Goal: Task Accomplishment & Management: Use online tool/utility

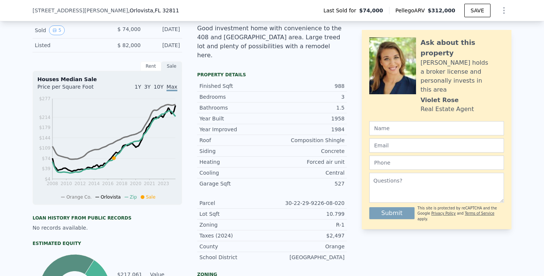
scroll to position [206, 0]
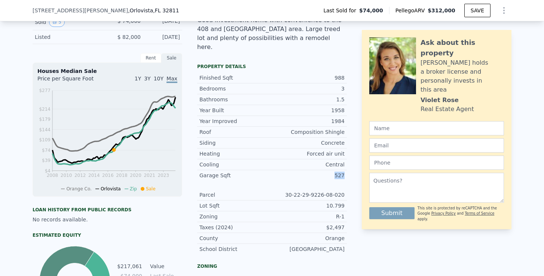
drag, startPoint x: 335, startPoint y: 167, endPoint x: 352, endPoint y: 167, distance: 16.8
click at [352, 167] on div "LISTING & SALE HISTORY Sold 5 $ 74,000 [DATE] Listed $ 82,000 [DATE] Rent Sale …" at bounding box center [272, 206] width 479 height 404
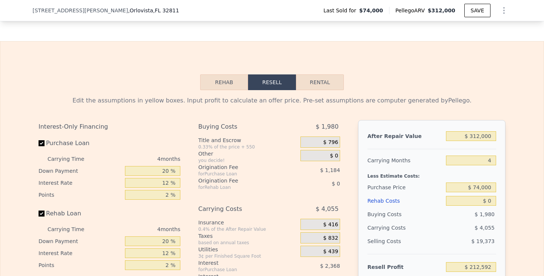
scroll to position [1134, 0]
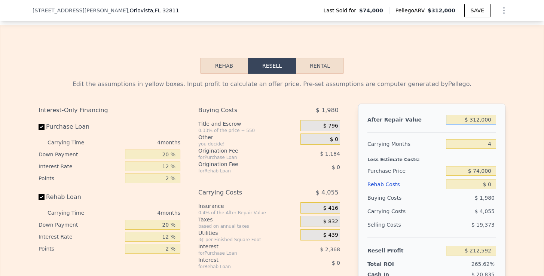
drag, startPoint x: 472, startPoint y: 112, endPoint x: 505, endPoint y: 112, distance: 32.6
click at [505, 112] on div "After Repair Value $ 312,000 Carrying Months 4 Less Estimate Costs: Purchase Pr…" at bounding box center [432, 208] width 148 height 208
type input "$ 2"
type input "-$ 80,167"
type input "$ 25"
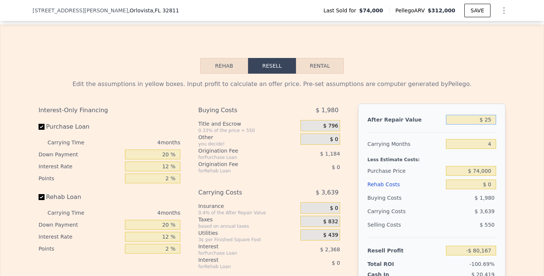
type input "-$ 80,146"
type input "$ 250"
type input "-$ 79,934"
type input "$ 25,000"
type input "-$ 77,824"
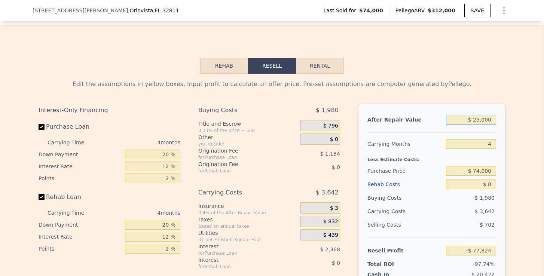
type input "$ 250,000"
type input "$ 154,415"
drag, startPoint x: 476, startPoint y: 163, endPoint x: 499, endPoint y: 163, distance: 22.8
click at [499, 163] on div "After Repair Value $ 250,000 Carrying Months 4 Less Estimate Costs: Purchase Pr…" at bounding box center [432, 208] width 148 height 208
type input "$ 150,000"
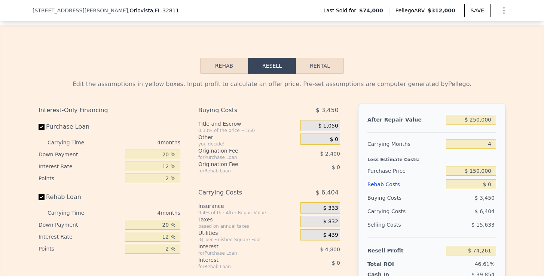
type input "$ 74,513"
click at [492, 180] on input "$ 0" at bounding box center [471, 185] width 50 height 10
type input "$ 5"
type input "$ 74,508"
type input "$ 50"
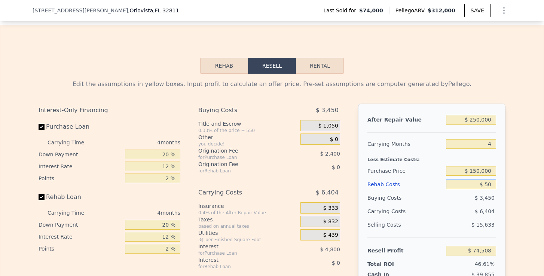
type input "$ 74,462"
type input "$ 5,000"
type input "$ 73,989"
type input "$ 50,000"
type input "$ 22,113"
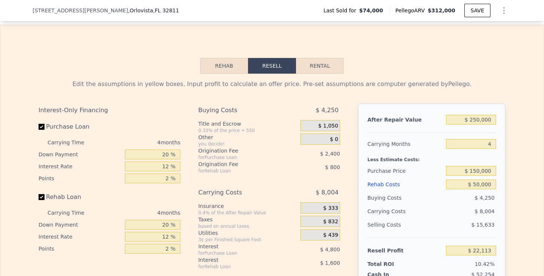
click at [499, 232] on div "After Repair Value $ 250,000 Carrying Months 4 Less Estimate Costs: Purchase Pr…" at bounding box center [432, 208] width 148 height 208
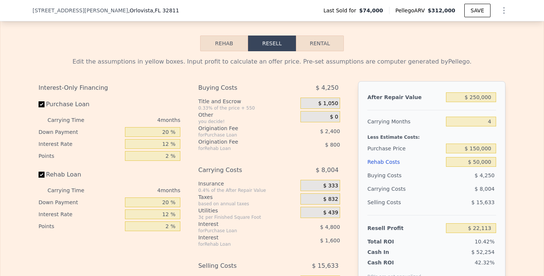
scroll to position [1157, 0]
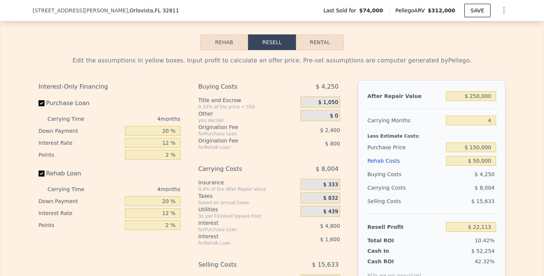
click at [310, 36] on button "Rental" at bounding box center [320, 42] width 48 height 16
select select "30"
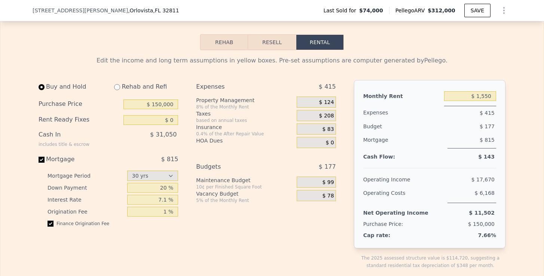
click at [115, 84] on input "radio" at bounding box center [117, 87] width 6 height 6
radio input "true"
select select "30"
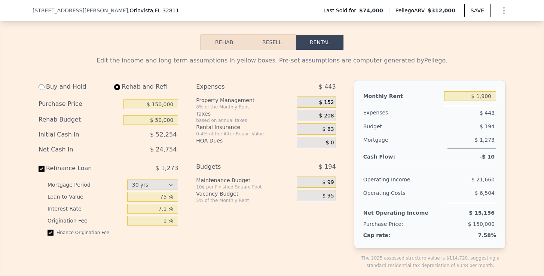
type input "$ 50,000"
click at [487, 91] on input "$ 1,900" at bounding box center [470, 96] width 52 height 10
type input "$ 1,700"
click at [325, 99] on span "$ 136" at bounding box center [326, 102] width 15 height 7
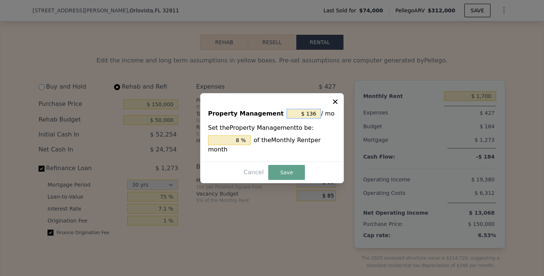
click at [317, 115] on input "$ 136" at bounding box center [304, 114] width 34 height 10
type input "$ 13"
type input "0.765 %"
type input "$ 1"
type input "0.059 %"
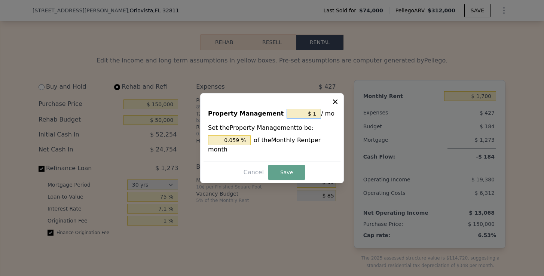
type input "$ 10"
type input "0.588 %"
type input "$ 0"
type input "0 %"
type input "$ 0"
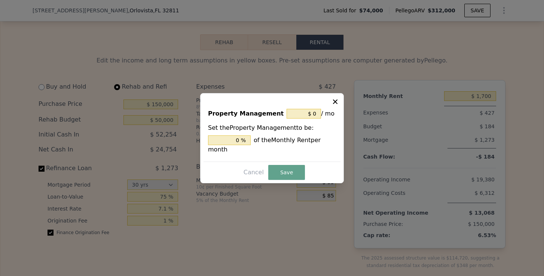
click at [285, 163] on div "Property Management $ 0 / mo Set the Property Management to be: 0 % of the Mont…" at bounding box center [272, 138] width 144 height 90
click at [285, 166] on button "Save" at bounding box center [286, 172] width 37 height 15
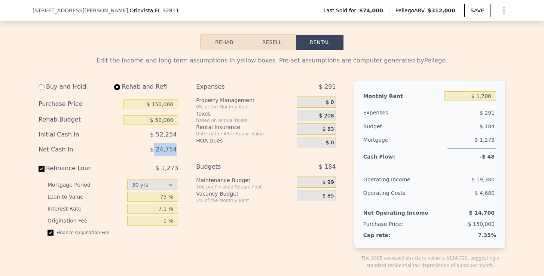
drag, startPoint x: 155, startPoint y: 140, endPoint x: 186, endPoint y: 140, distance: 30.7
click at [185, 140] on div "Buy and Hold Rehab and Refi Purchase Price $ 150,000 Rehab Budget $ 50,000 Init…" at bounding box center [191, 180] width 304 height 201
click at [280, 131] on div "0.4% of the After Repair Value" at bounding box center [245, 134] width 98 height 6
click at [333, 113] on span "$ 208" at bounding box center [326, 116] width 15 height 7
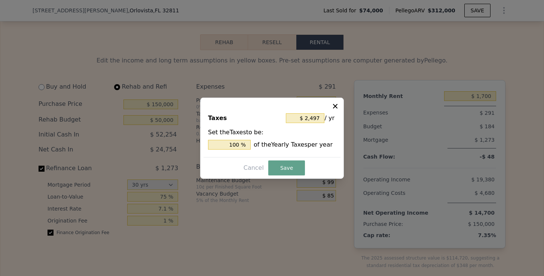
click at [340, 102] on button at bounding box center [336, 105] width 9 height 9
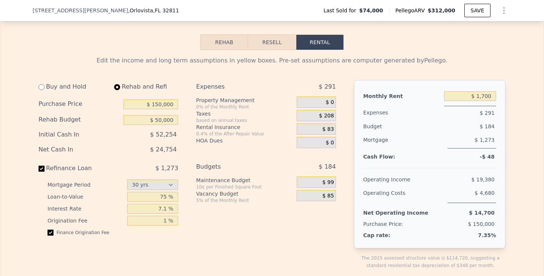
click at [326, 126] on span "$ 83" at bounding box center [329, 129] width 12 height 7
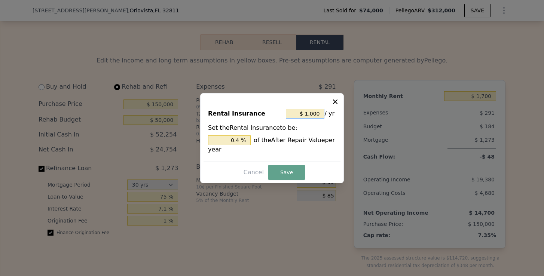
drag, startPoint x: 320, startPoint y: 114, endPoint x: 304, endPoint y: 113, distance: 15.7
click at [304, 113] on input "$ 1,000" at bounding box center [305, 114] width 39 height 10
type input "$ 41,000"
type input "16.400 %"
type input "$ 401,000"
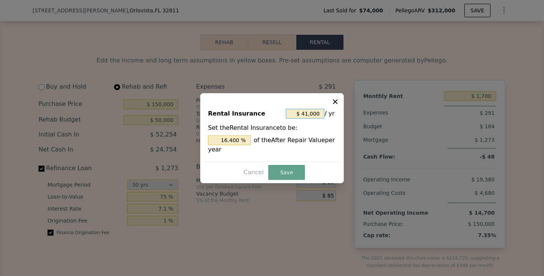
type input "160.4 %"
type input "$ 4,001,000"
type input "1,600.4 %"
type input "$ 400,000"
type input "160 %"
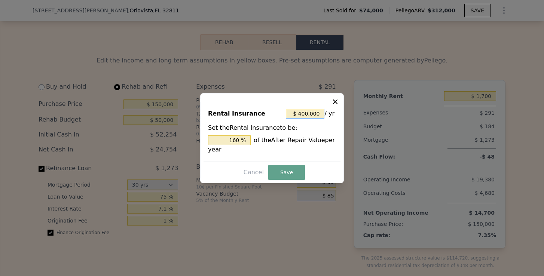
type input "$ 40,000"
type input "16 %"
type input "$ 4,000"
type input "1.6 %"
type input "$ 400"
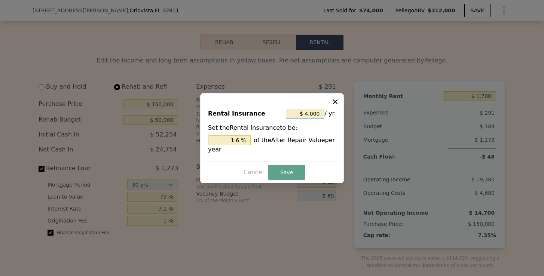
type input "0.16 %"
type input "$ 00"
type input "0 %"
type input "$ 200"
type input "0.08 %"
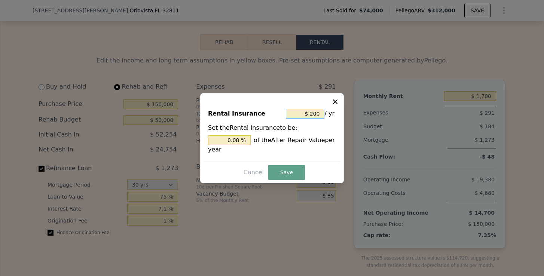
type input "$ 2,400"
type input "0.96 %"
click at [280, 171] on button "Save" at bounding box center [286, 172] width 37 height 15
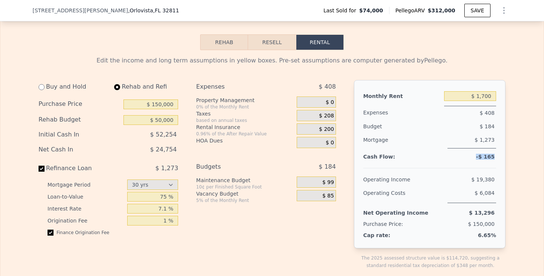
drag, startPoint x: 496, startPoint y: 149, endPoint x: 477, endPoint y: 149, distance: 18.7
click at [477, 155] on div "-$ 165" at bounding box center [470, 157] width 52 height 4
click at [470, 173] on div "$ 19,380" at bounding box center [457, 179] width 78 height 13
click at [330, 179] on span "$ 99" at bounding box center [329, 182] width 12 height 7
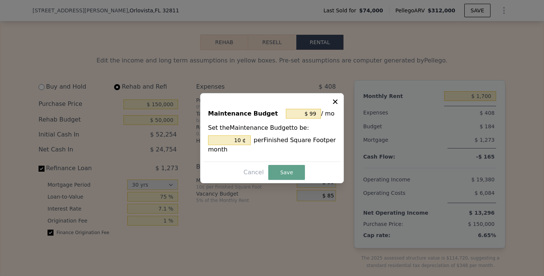
click at [337, 103] on icon at bounding box center [335, 101] width 4 height 4
type input "10 %"
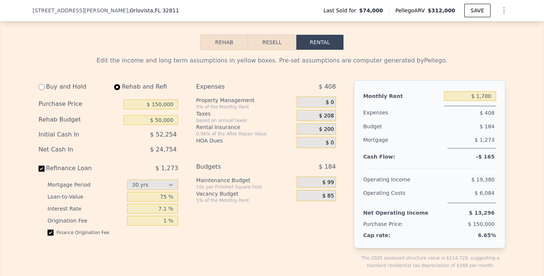
click at [334, 190] on div "$ 85" at bounding box center [316, 195] width 39 height 11
drag, startPoint x: 479, startPoint y: 86, endPoint x: 499, endPoint y: 86, distance: 20.2
click at [499, 86] on div "Monthly Rent $ 1,700 Expenses $ 408 Budget $ 184 Mortgage $ 1,273 Cash Flow: -$…" at bounding box center [430, 164] width 152 height 168
type input "$ 2,200"
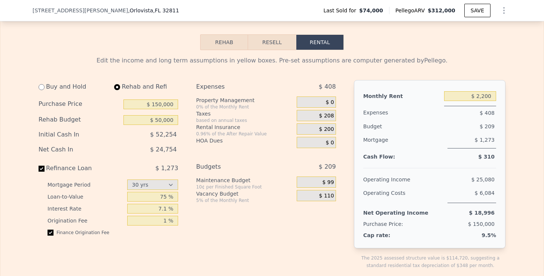
select select "30"
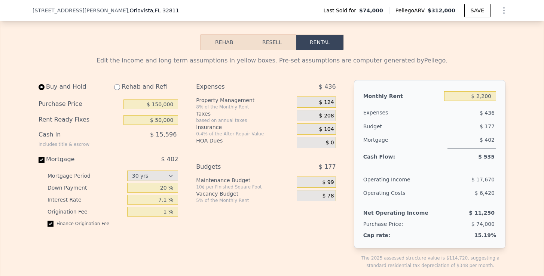
type input "$ 0"
type input "$ 1,550"
drag, startPoint x: 29, startPoint y: 9, endPoint x: 127, endPoint y: 13, distance: 98.2
click at [127, 13] on div "[STREET_ADDRESS][PERSON_NAME] Last Sold for $74,000 Pellego ARV $312,000 SAVE" at bounding box center [272, 10] width 544 height 21
copy div "[STREET_ADDRESS][PERSON_NAME]"
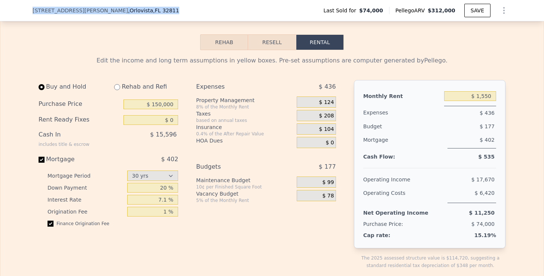
click at [276, 34] on button "Resell" at bounding box center [272, 42] width 48 height 16
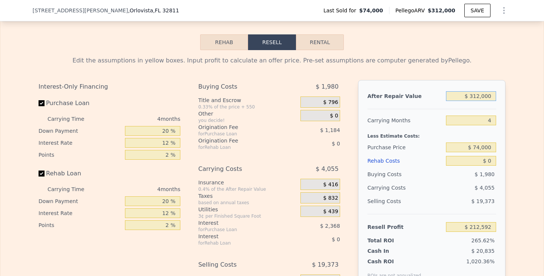
drag, startPoint x: 470, startPoint y: 87, endPoint x: 502, endPoint y: 89, distance: 32.6
click at [502, 89] on div "After Repair Value $ 312,000 Carrying Months 4 Less Estimate Costs: Purchase Pr…" at bounding box center [432, 184] width 148 height 208
type input "$ 8,312,000"
type input "$ 7,719,285"
type input "$ 80,312,000"
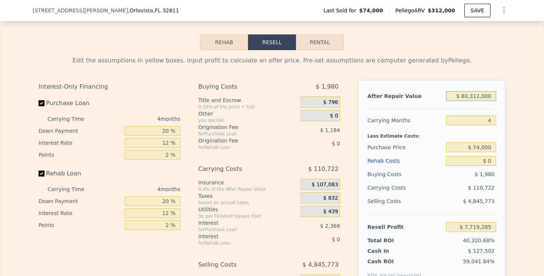
type input "$ 75,279,525"
type input "$ 802,000"
type input "$ 7,437,784"
type input "$ 80,000"
type input "-$ 5,102"
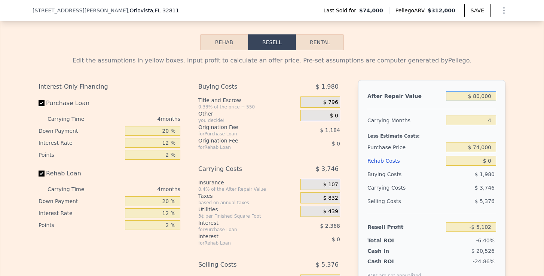
type input "$ 8,000"
type input "-$ 72,663"
type input "$ 80"
type input "-$ 80,094"
type input "$ 8"
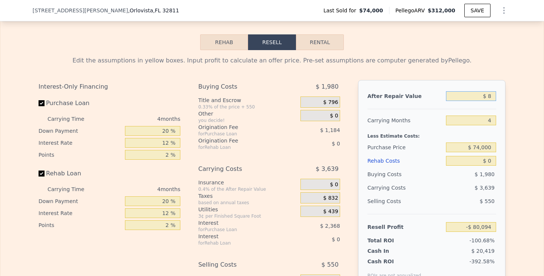
type input "-$ 80,161"
type input "$ 2"
type input "-$ 80,167"
type input "$ 28"
type input "-$ 80,143"
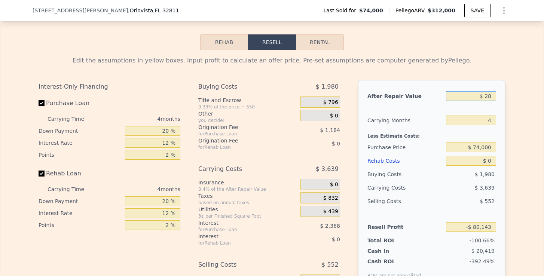
type input "$ 280"
type input "-$ 79,906"
type input "$ 2,800"
type input "-$ 77,542"
type input "$ 28,000"
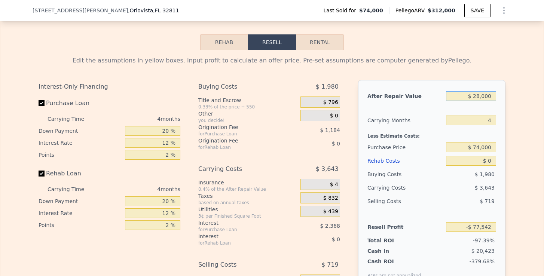
type input "-$ 53,895"
type input "$ 280,000"
type input "$ 182,566"
drag, startPoint x: 475, startPoint y: 138, endPoint x: 494, endPoint y: 138, distance: 18.7
click at [494, 143] on input "$ 74,000" at bounding box center [471, 148] width 50 height 10
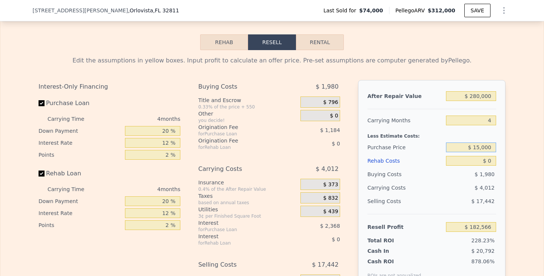
type input "$ 150,000"
type input "$ 102,664"
click at [493, 156] on input "$ 0" at bounding box center [471, 161] width 50 height 10
type input "$ 7"
type input "$ 102,657"
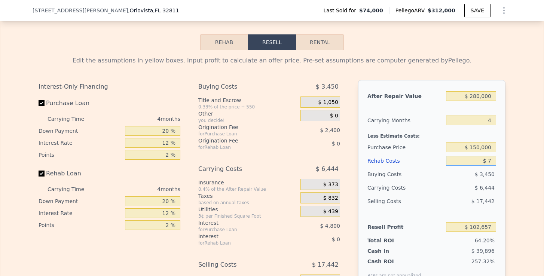
type input "$ 70"
type input "$ 102,589"
type input "$ 700"
type input "$ 101,929"
type input "$ 70,000"
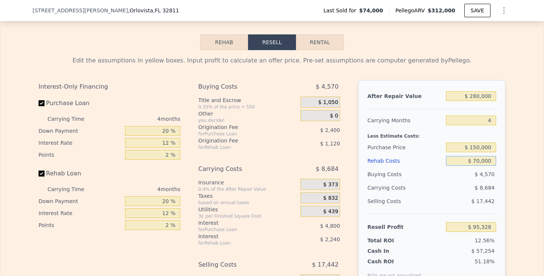
type input "$ 29,304"
click at [314, 34] on button "Rental" at bounding box center [320, 42] width 48 height 16
select select "30"
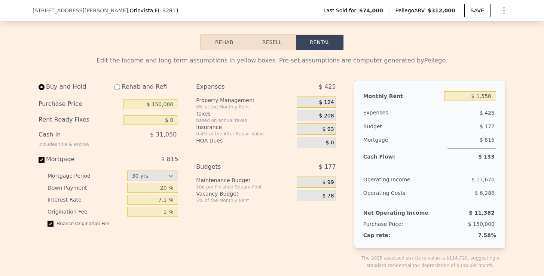
click at [119, 84] on input "radio" at bounding box center [117, 87] width 6 height 6
radio input "true"
select select "30"
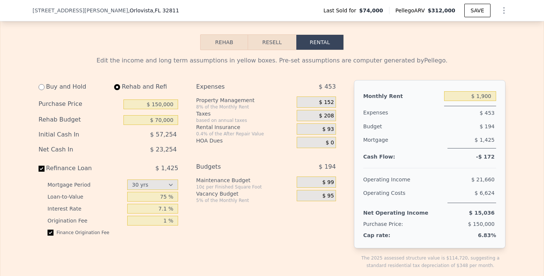
type input "$ 70,000"
drag, startPoint x: 476, startPoint y: 88, endPoint x: 496, endPoint y: 88, distance: 20.2
click at [496, 91] on input "$ 1,900" at bounding box center [470, 96] width 52 height 10
type input "$ 2,450"
click at [505, 135] on div "Monthly Rent $ 2,450 Expenses $ 497 Budget $ 222 Mortgage $ 1,425 Cash Flow: $ …" at bounding box center [430, 164] width 152 height 168
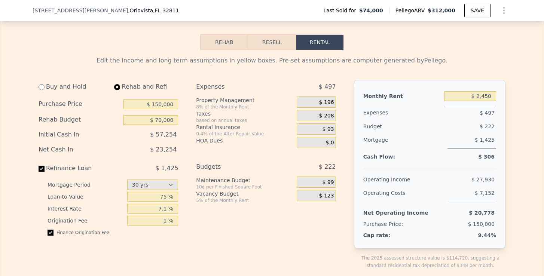
click at [330, 99] on span "$ 196" at bounding box center [326, 102] width 15 height 7
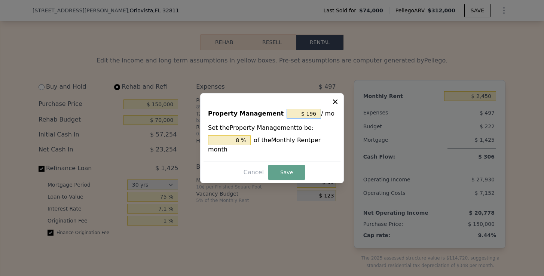
click at [316, 114] on input "$ 196" at bounding box center [304, 114] width 34 height 10
type input "$ 19"
type input "0.776 %"
type input "$ 1"
type input "0.041 %"
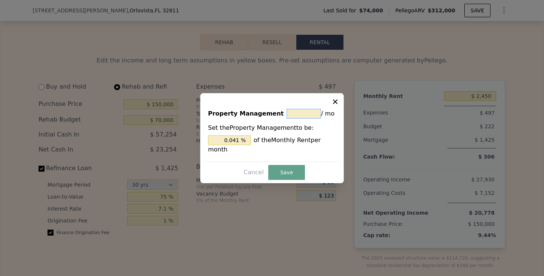
type input "$ 0"
type input "0 %"
click at [289, 173] on button "Save" at bounding box center [286, 172] width 37 height 15
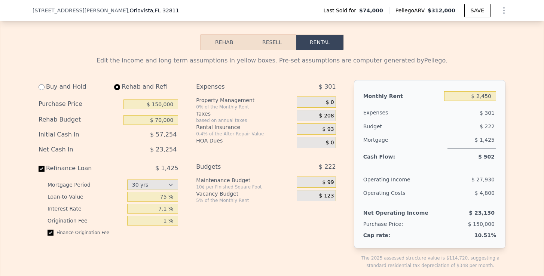
click at [331, 126] on span "$ 93" at bounding box center [329, 129] width 12 height 7
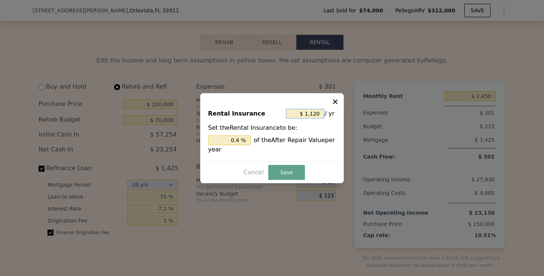
drag, startPoint x: 307, startPoint y: 115, endPoint x: 321, endPoint y: 113, distance: 13.2
click at [321, 113] on input "$ 1,120" at bounding box center [305, 114] width 39 height 10
type input "$ 2"
type input "0.001 %"
type input "$ 25"
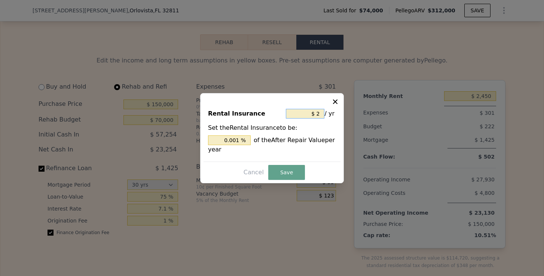
type input "0.009 %"
type input "$ 2"
type input "0.001 %"
type input "$ 24"
type input "0.009 %"
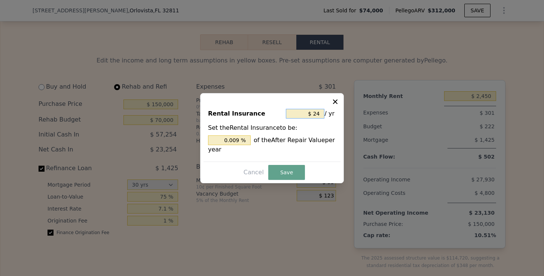
type input "$ 240"
type input "0.086 %"
type input "$ 2,400"
type input "0.857 %"
click at [291, 168] on button "Save" at bounding box center [286, 172] width 37 height 15
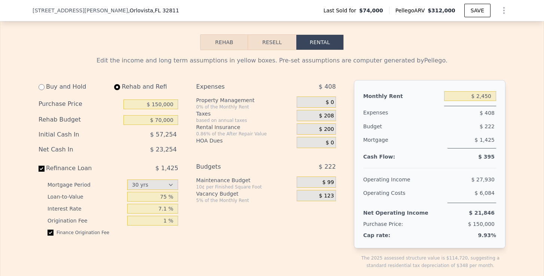
click at [331, 113] on span "$ 208" at bounding box center [326, 116] width 15 height 7
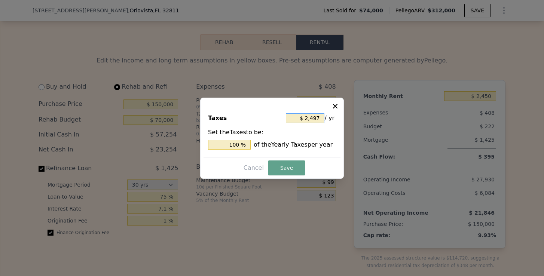
click at [314, 120] on input "$ 2,497" at bounding box center [305, 118] width 39 height 10
type input "$ 297"
type input "11.894 %"
type input "$ 2,697"
type input "108.010 %"
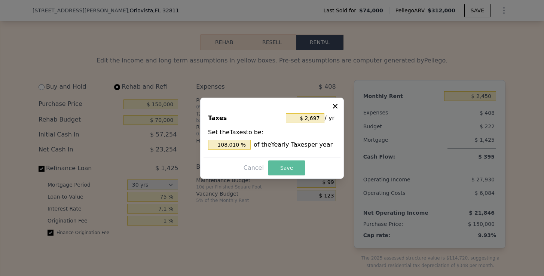
click at [291, 168] on button "Save" at bounding box center [286, 168] width 37 height 15
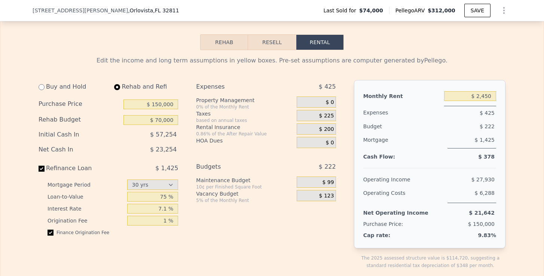
click at [281, 35] on button "Resell" at bounding box center [272, 42] width 48 height 16
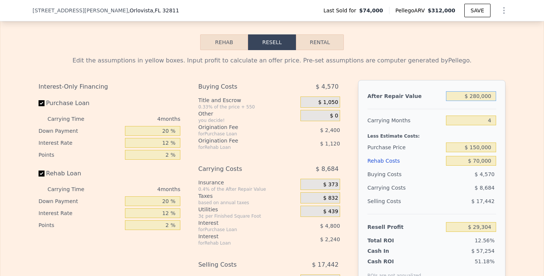
click at [478, 91] on input "$ 280,000" at bounding box center [471, 96] width 50 height 10
type input "$ 20,000"
type input "-$ 214,665"
type input "$ 0000"
type input "-$ 233,431"
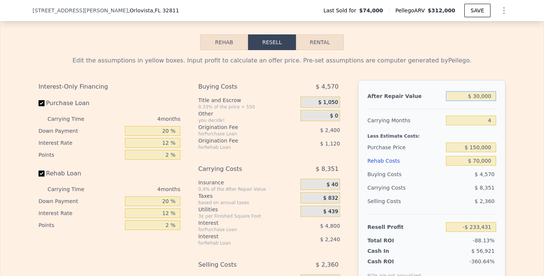
type input "$ 300,000"
type input "$ 48,070"
click at [323, 36] on button "Rental" at bounding box center [320, 42] width 48 height 16
select select "30"
